Goal: Transaction & Acquisition: Download file/media

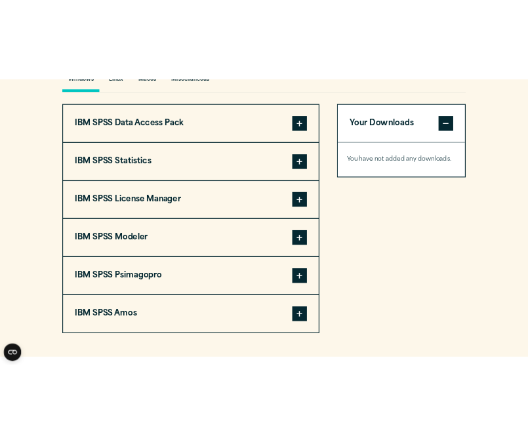
scroll to position [1015, 0]
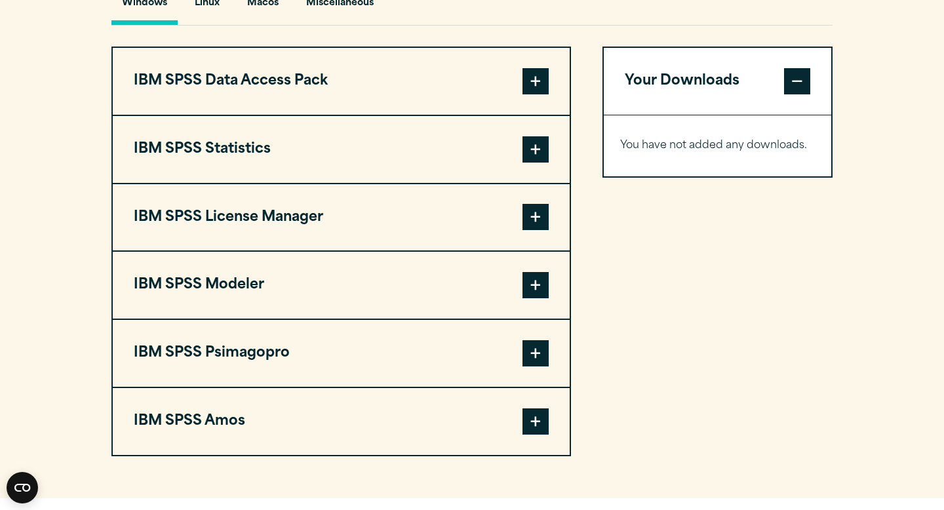
click at [296, 145] on button "IBM SPSS Statistics" at bounding box center [341, 149] width 457 height 67
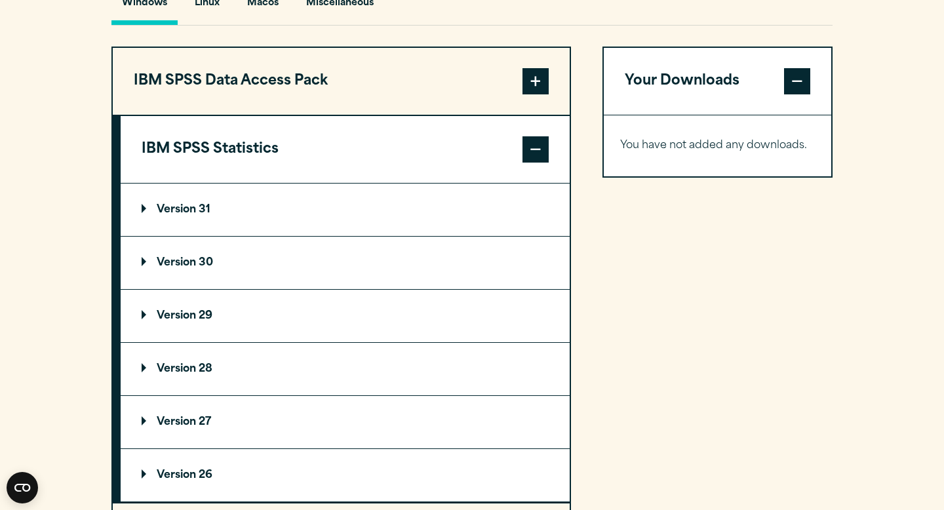
click at [206, 215] on p "Version 31" at bounding box center [176, 209] width 69 height 10
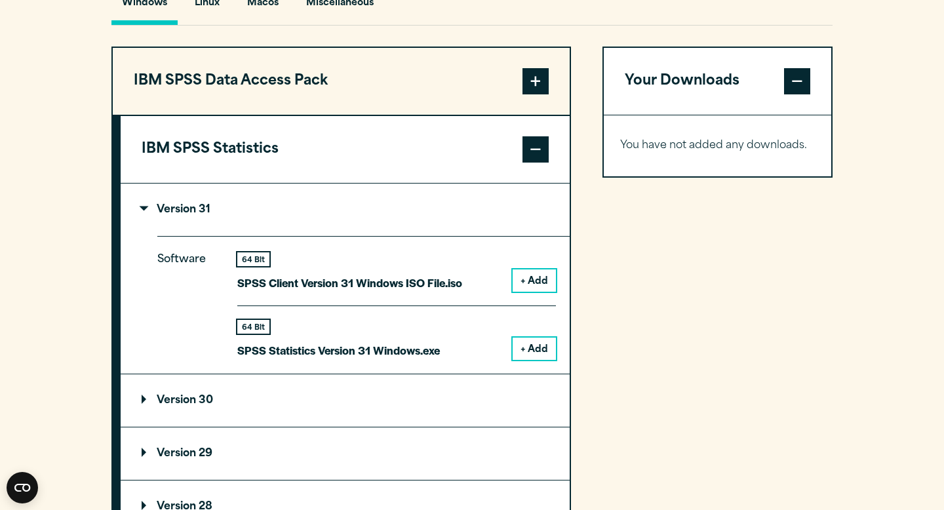
click at [529, 347] on button "+ Add" at bounding box center [533, 348] width 43 height 22
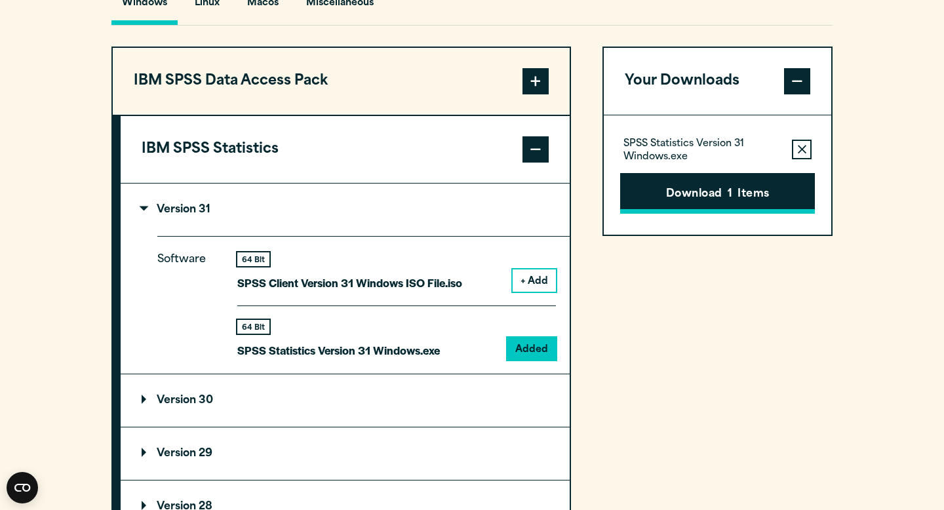
click at [754, 208] on button "Download 1 Items" at bounding box center [717, 193] width 195 height 41
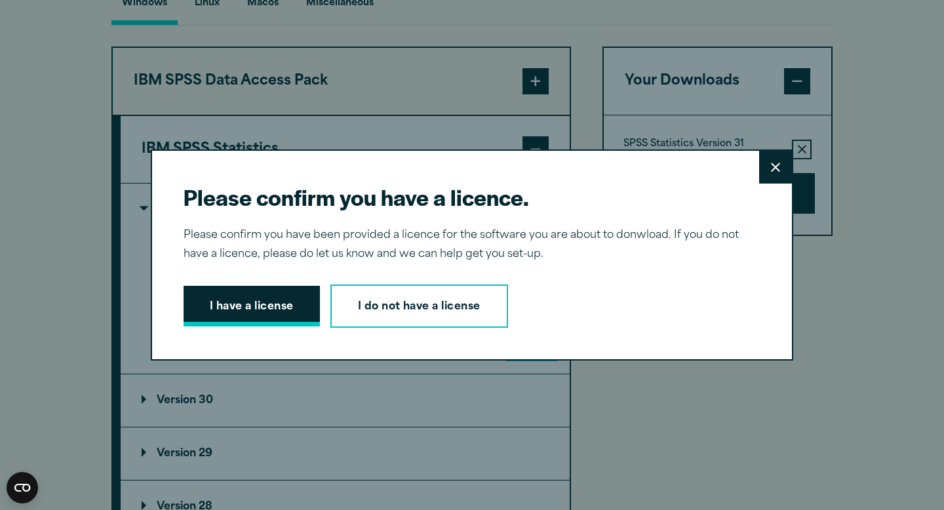
click at [271, 305] on button "I have a license" at bounding box center [251, 306] width 136 height 41
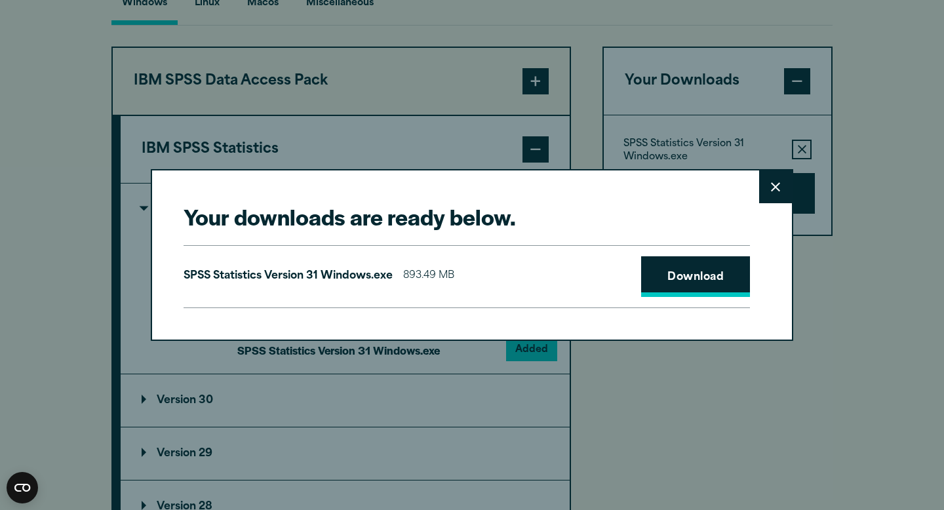
click at [672, 289] on link "Download" at bounding box center [695, 276] width 109 height 41
click at [773, 183] on icon at bounding box center [775, 186] width 9 height 9
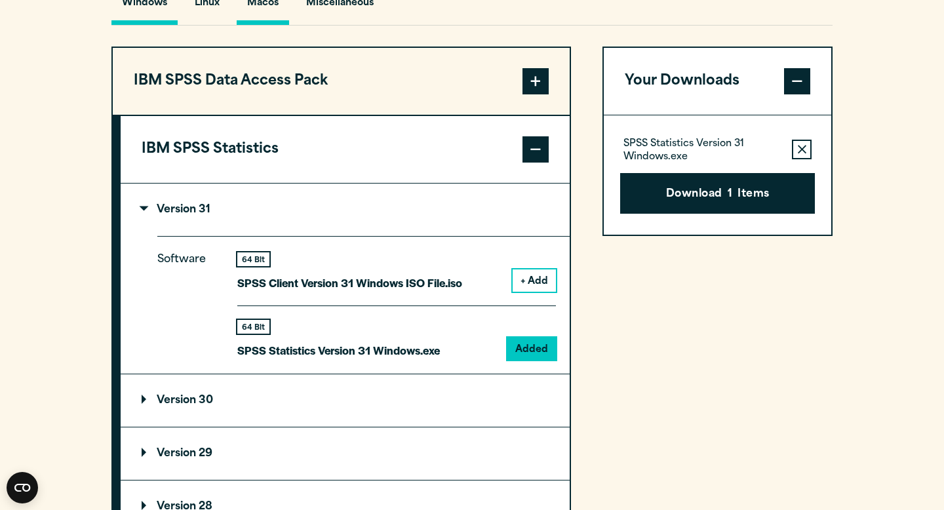
click at [272, 13] on button "Macos" at bounding box center [263, 6] width 52 height 37
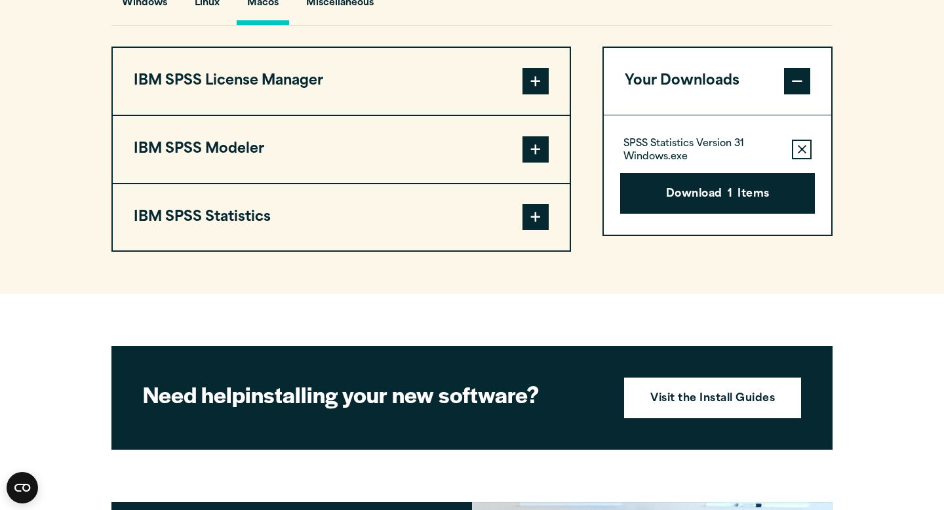
click at [302, 227] on button "IBM SPSS Statistics" at bounding box center [341, 217] width 457 height 67
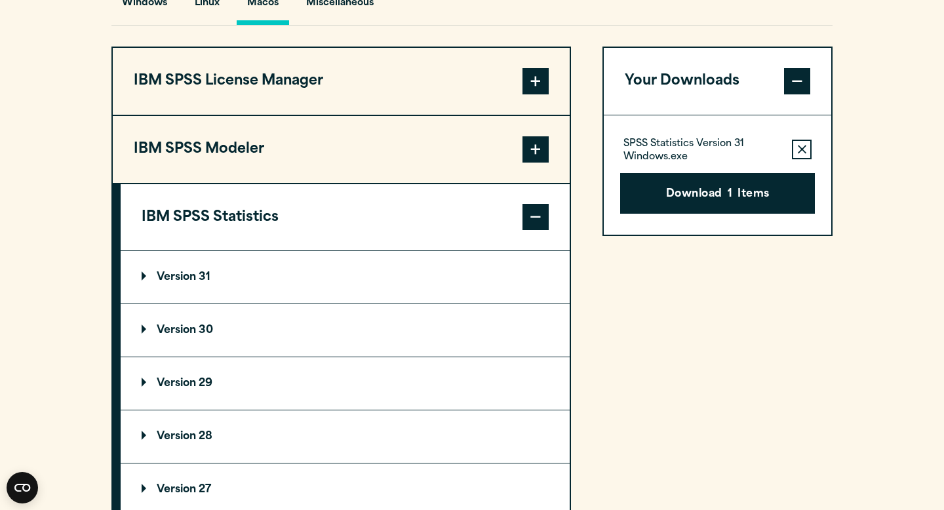
click at [204, 282] on p "Version 31" at bounding box center [176, 277] width 69 height 10
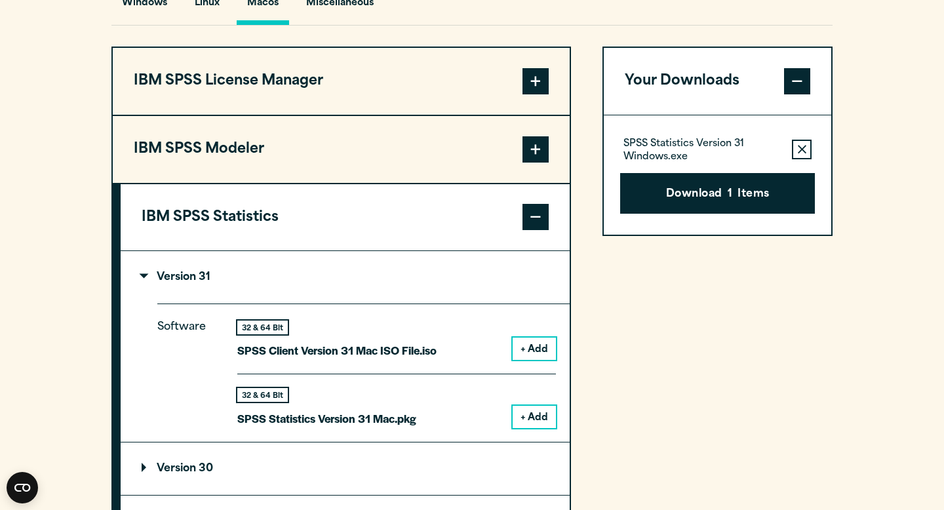
click at [540, 422] on button "+ Add" at bounding box center [533, 417] width 43 height 22
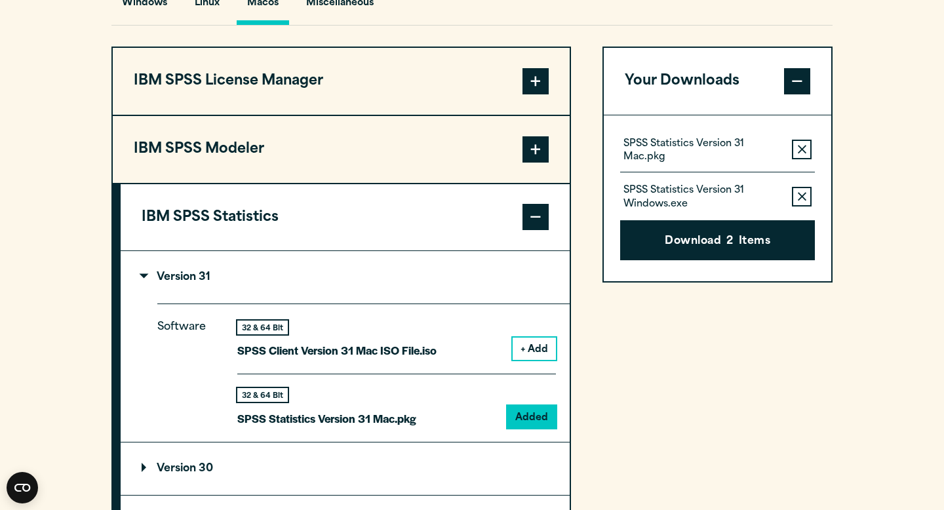
click at [799, 153] on icon "button" at bounding box center [801, 149] width 9 height 9
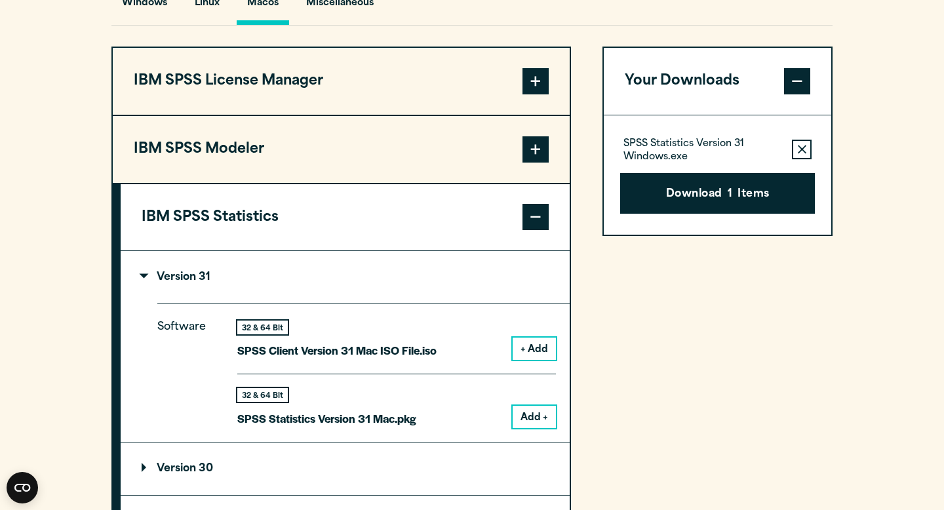
click at [524, 419] on button "Add +" at bounding box center [533, 417] width 43 height 22
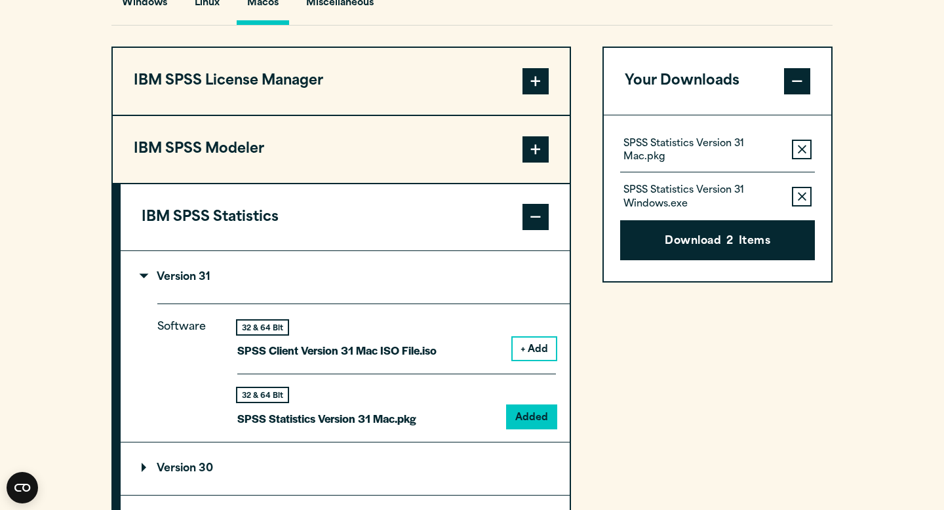
click at [798, 197] on icon "button" at bounding box center [801, 196] width 9 height 9
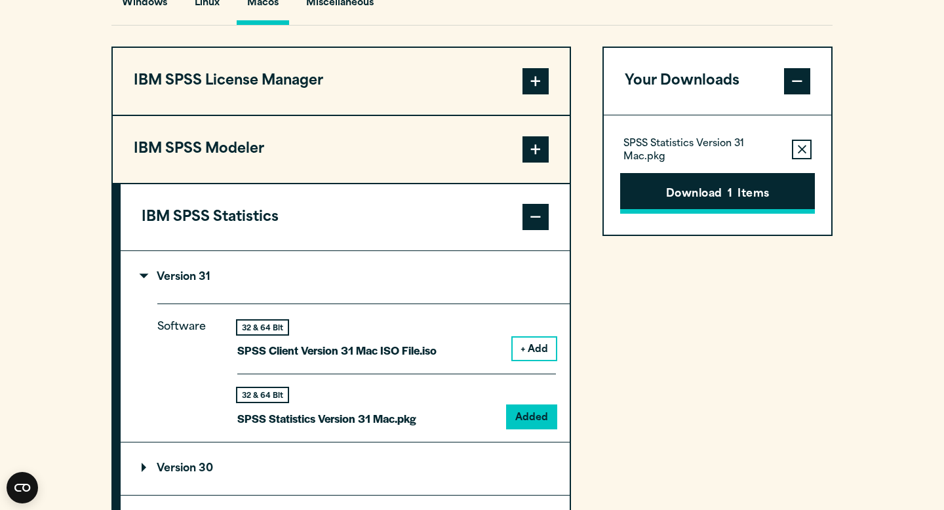
click at [720, 203] on button "Download 1 Items" at bounding box center [717, 193] width 195 height 41
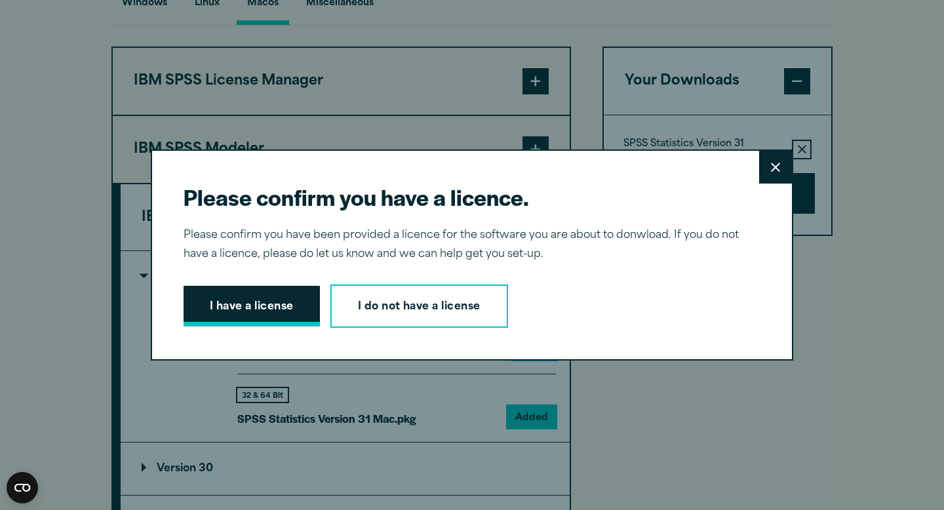
click at [246, 298] on button "I have a license" at bounding box center [251, 306] width 136 height 41
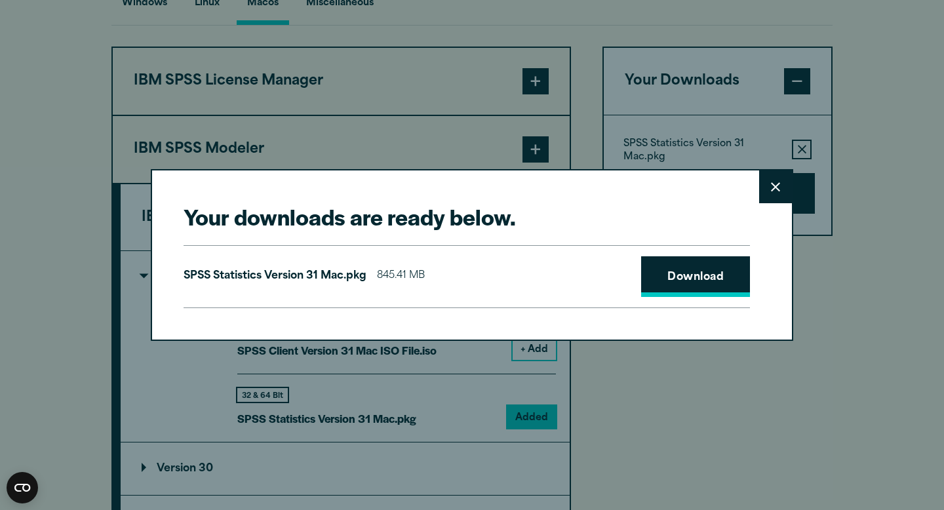
click at [674, 280] on link "Download" at bounding box center [695, 276] width 109 height 41
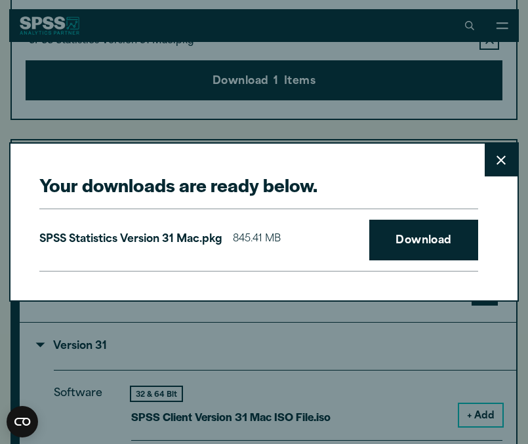
scroll to position [1010, 0]
